Goal: Task Accomplishment & Management: Complete application form

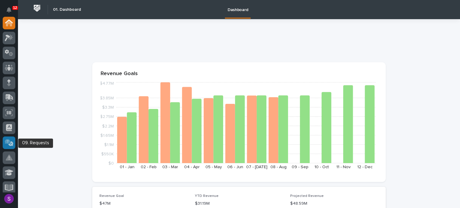
click at [7, 144] on icon at bounding box center [9, 142] width 9 height 7
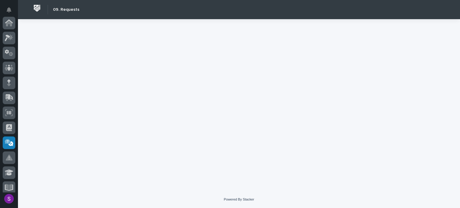
scroll to position [120, 0]
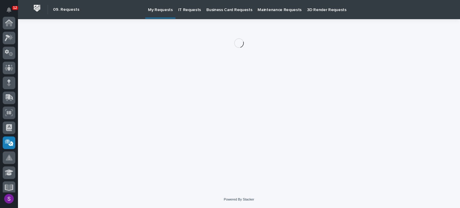
scroll to position [120, 0]
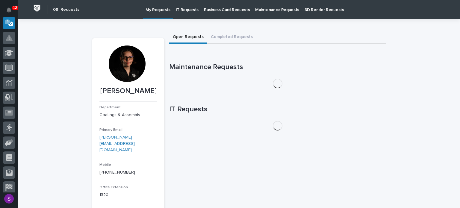
click at [194, 6] on div "IT Requests" at bounding box center [187, 6] width 28 height 13
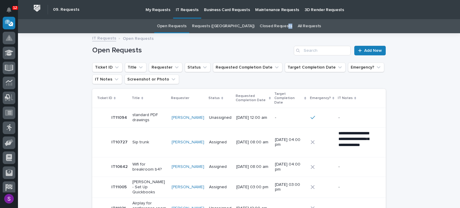
click at [270, 27] on div "Closed Requests" at bounding box center [276, 26] width 38 height 14
click at [260, 25] on link "Closed Requests" at bounding box center [276, 26] width 32 height 14
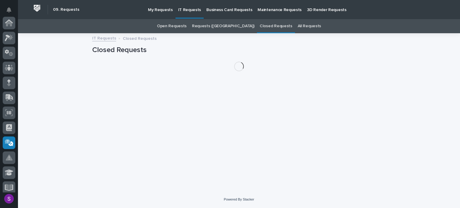
scroll to position [120, 0]
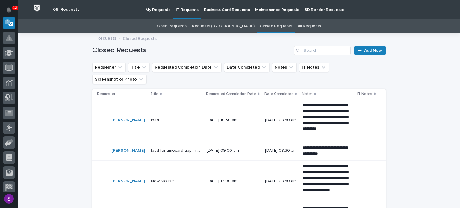
click at [298, 23] on link "All Requests" at bounding box center [309, 26] width 23 height 14
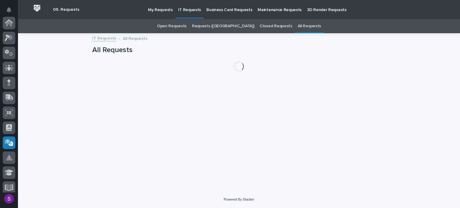
scroll to position [120, 0]
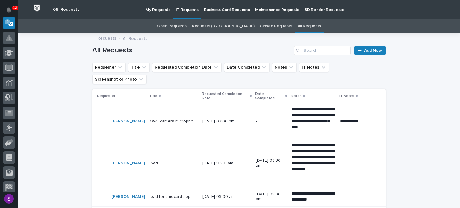
click at [269, 26] on link "Closed Requests" at bounding box center [276, 26] width 32 height 14
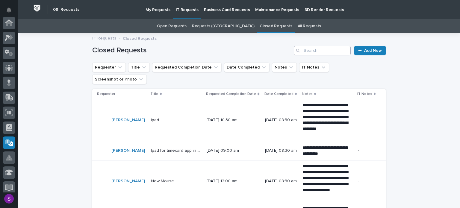
scroll to position [120, 0]
click at [310, 50] on input "Search" at bounding box center [322, 51] width 57 height 10
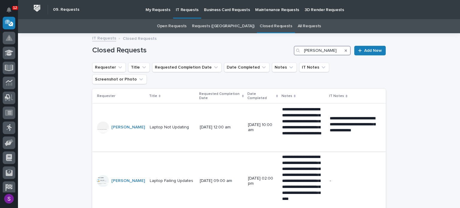
type input "[PERSON_NAME]"
click at [100, 122] on div at bounding box center [103, 128] width 12 height 12
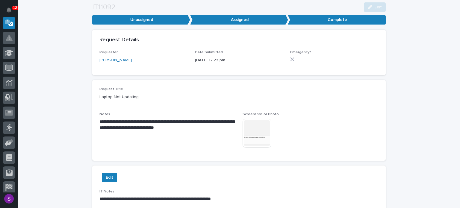
scroll to position [139, 0]
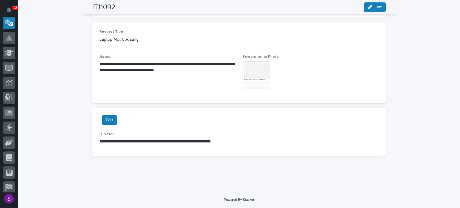
click at [243, 71] on img at bounding box center [256, 75] width 29 height 29
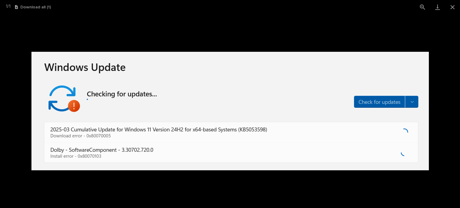
click at [341, 26] on picture at bounding box center [230, 111] width 460 height 194
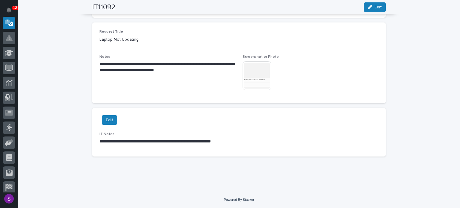
scroll to position [0, 0]
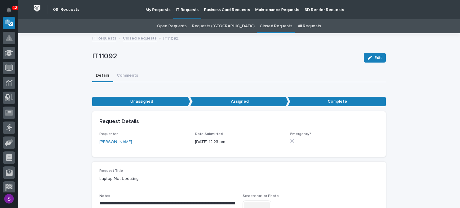
click at [260, 30] on link "Closed Requests" at bounding box center [276, 26] width 32 height 14
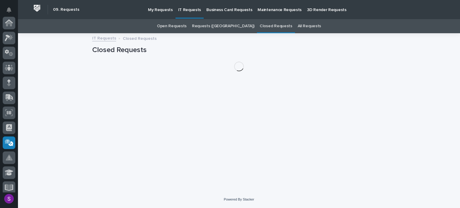
scroll to position [120, 0]
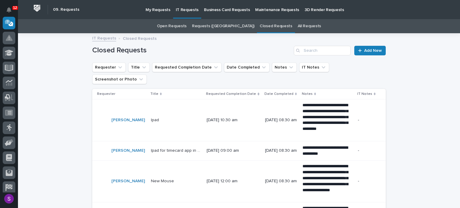
click at [186, 26] on link "Open Requests" at bounding box center [172, 26] width 30 height 14
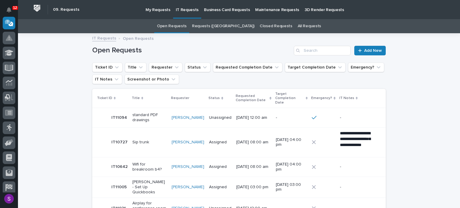
click at [226, 27] on link "Requests ([GEOGRAPHIC_DATA])" at bounding box center [223, 26] width 62 height 14
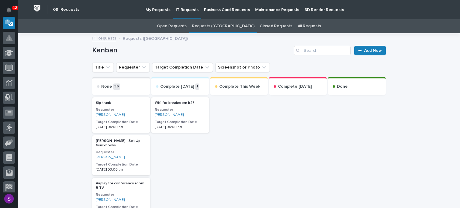
click at [183, 20] on link "Open Requests" at bounding box center [172, 26] width 30 height 14
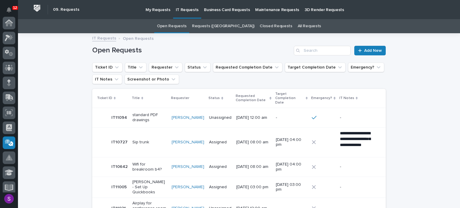
scroll to position [120, 0]
click at [229, 13] on link "Business Card Requests" at bounding box center [226, 9] width 51 height 19
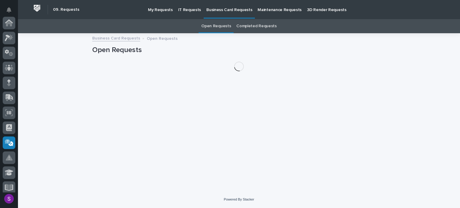
scroll to position [120, 0]
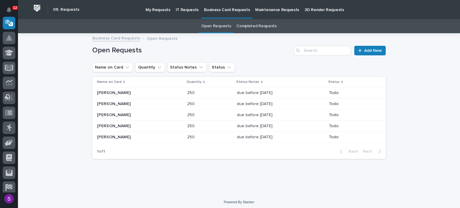
click at [157, 8] on p "My Requests" at bounding box center [157, 6] width 25 height 13
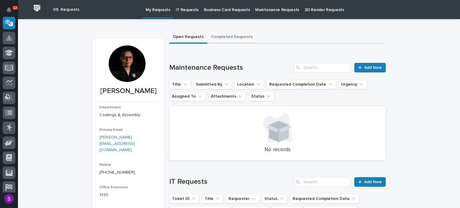
click at [212, 35] on button "Completed Requests" at bounding box center [231, 37] width 49 height 13
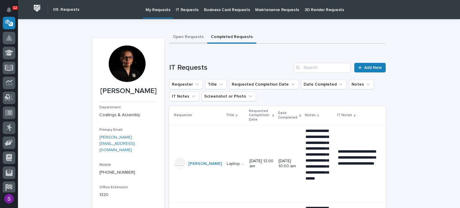
click at [192, 35] on button "Open Requests" at bounding box center [188, 37] width 38 height 13
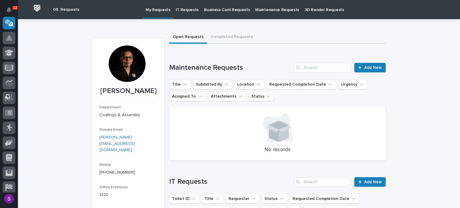
scroll to position [60, 0]
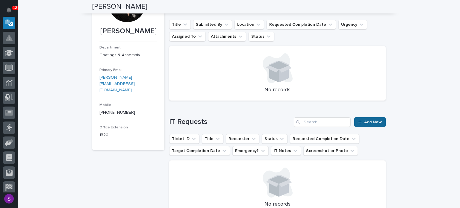
click at [378, 121] on span "Add New" at bounding box center [373, 122] width 18 height 4
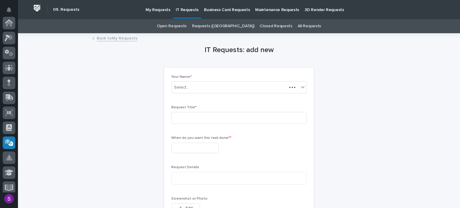
scroll to position [120, 0]
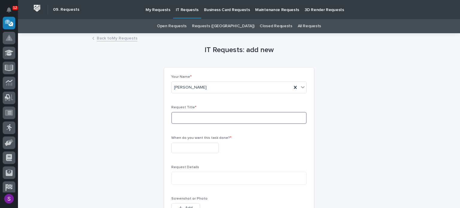
click at [206, 123] on input at bounding box center [238, 118] width 135 height 12
type input "Incorrect name on email signature"
click at [211, 145] on input "text" at bounding box center [194, 148] width 47 height 10
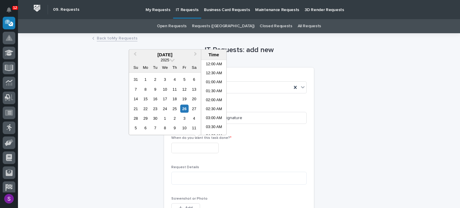
scroll to position [93, 0]
click at [184, 121] on div "3" at bounding box center [184, 118] width 8 height 8
type input "**********"
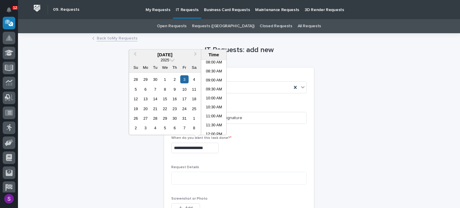
scroll to position [183, 0]
click at [240, 153] on div "**********" at bounding box center [238, 147] width 135 height 22
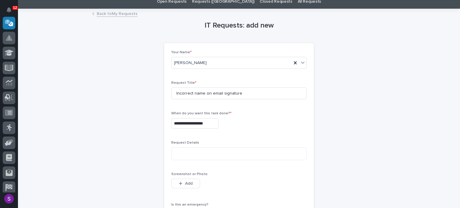
scroll to position [60, 0]
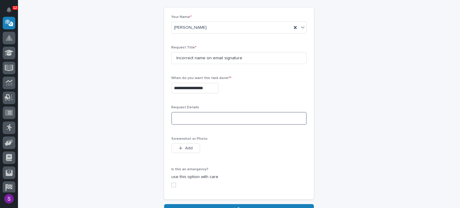
click at [196, 116] on textarea at bounding box center [238, 118] width 135 height 13
type textarea "**********"
click at [190, 150] on button "Add" at bounding box center [185, 148] width 29 height 10
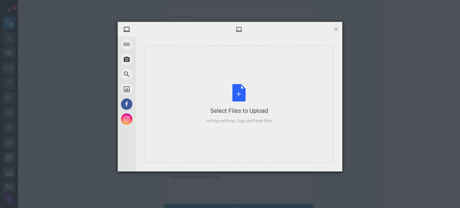
drag, startPoint x: 233, startPoint y: 81, endPoint x: 268, endPoint y: 40, distance: 54.0
click at [268, 40] on div "Select Files to Upload or Drag and Drop, Copy and Paste Files" at bounding box center [239, 104] width 207 height 135
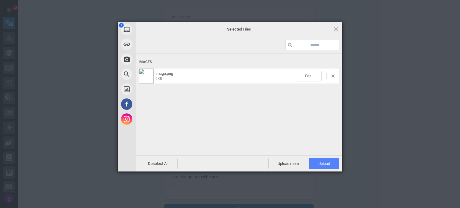
click at [322, 164] on span "Upload 1" at bounding box center [324, 163] width 12 height 4
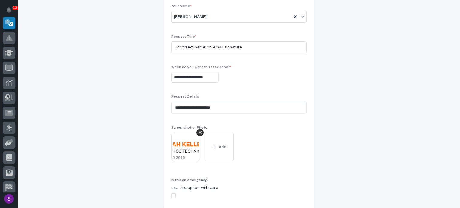
scroll to position [134, 0]
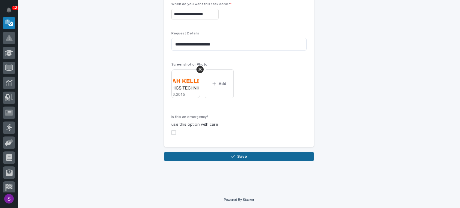
click at [237, 158] on span "Save" at bounding box center [242, 156] width 10 height 5
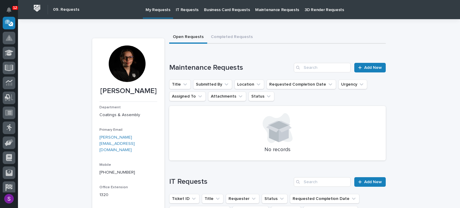
click at [159, 9] on p "My Requests" at bounding box center [157, 6] width 25 height 13
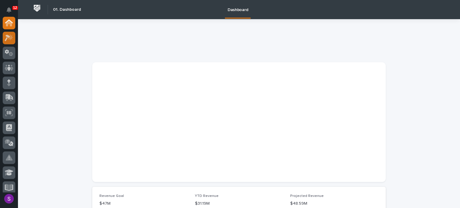
click at [8, 35] on icon at bounding box center [9, 37] width 9 height 7
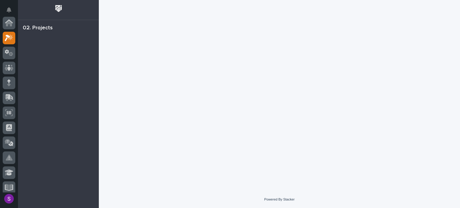
scroll to position [15, 0]
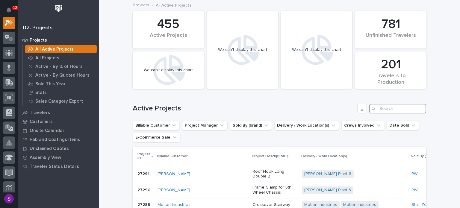
click at [389, 107] on input "Search" at bounding box center [397, 109] width 57 height 10
paste input "26834"
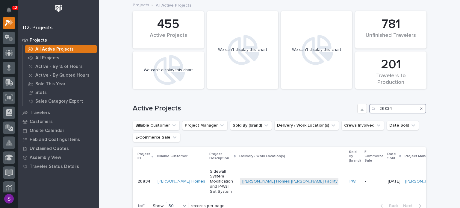
scroll to position [30, 0]
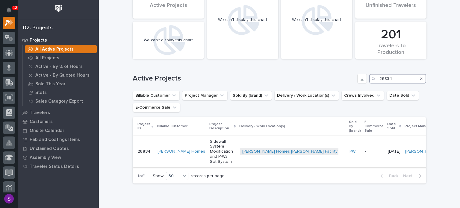
type input "26834"
click at [365, 149] on p "-" at bounding box center [374, 151] width 18 height 5
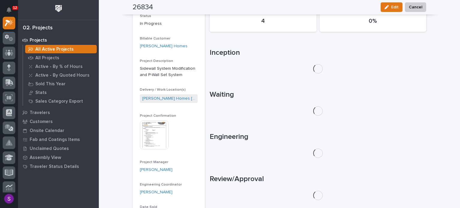
scroll to position [106, 0]
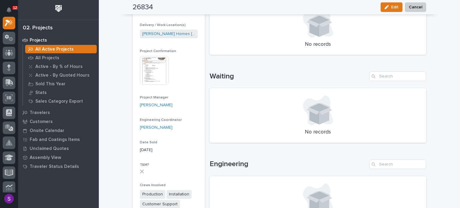
click at [148, 71] on img at bounding box center [154, 70] width 29 height 29
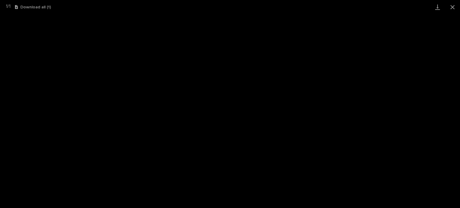
scroll to position [163, 0]
